Goal: Task Accomplishment & Management: Use online tool/utility

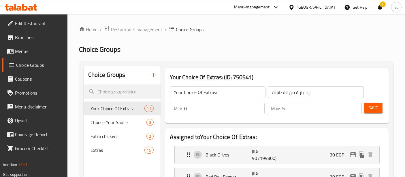
click at [24, 49] on span "Menus" at bounding box center [39, 51] width 48 height 7
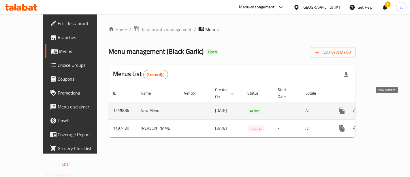
click at [386, 108] on icon "enhanced table" at bounding box center [383, 110] width 5 height 5
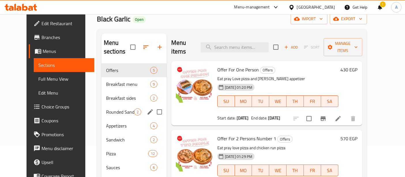
scroll to position [36, 0]
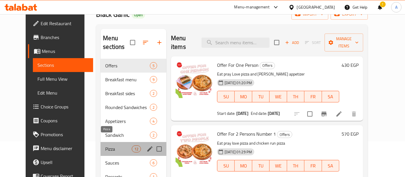
click at [105, 145] on span "Pizza" at bounding box center [118, 148] width 26 height 7
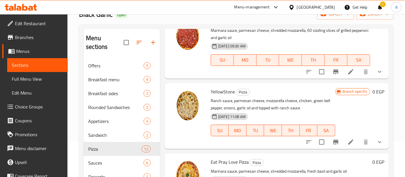
scroll to position [249, 0]
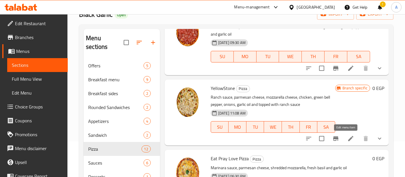
click at [348, 138] on icon at bounding box center [351, 138] width 7 height 7
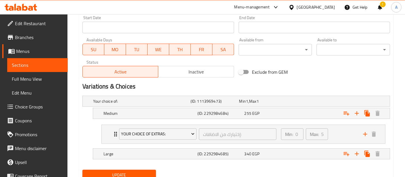
scroll to position [275, 0]
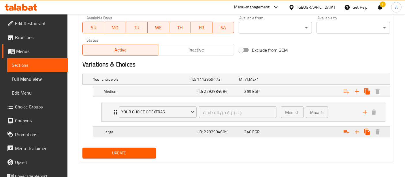
click at [188, 131] on h5 "Large" at bounding box center [150, 132] width 92 height 6
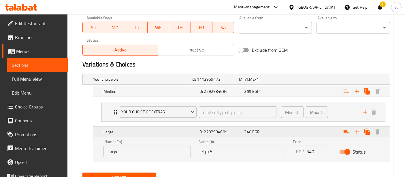
click at [188, 131] on h5 "Large" at bounding box center [150, 132] width 92 height 6
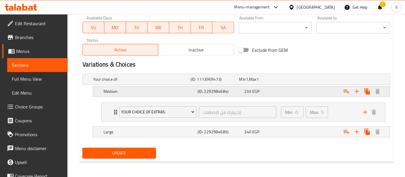
click at [314, 93] on div "Expand" at bounding box center [337, 91] width 94 height 13
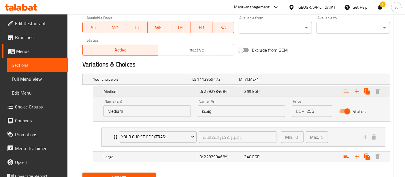
click at [314, 93] on div "Expand" at bounding box center [337, 91] width 94 height 13
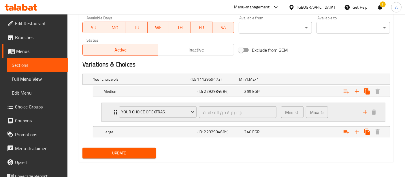
click at [334, 116] on div "Min: 0 ​ Max: 5 ​" at bounding box center [319, 112] width 82 height 18
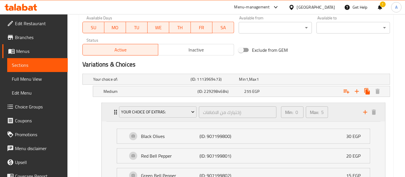
click at [334, 116] on div "Min: 0 ​ Max: 5 ​" at bounding box center [319, 112] width 82 height 18
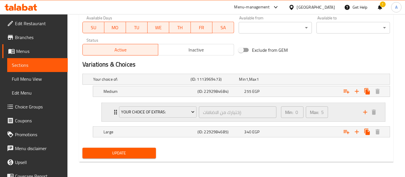
click at [115, 109] on icon "Expand" at bounding box center [115, 112] width 7 height 7
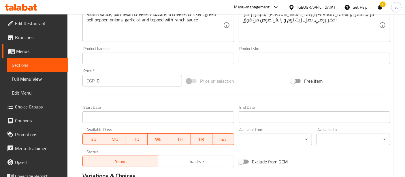
scroll to position [160, 0]
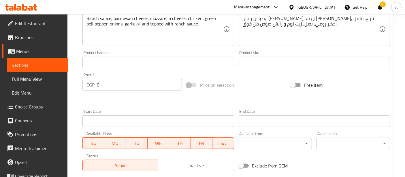
click at [270, 8] on div "Menu-management" at bounding box center [252, 7] width 35 height 7
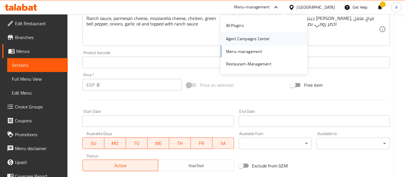
click at [238, 39] on div "Agent Campaigns Center" at bounding box center [248, 38] width 44 height 6
